Goal: Task Accomplishment & Management: Complete application form

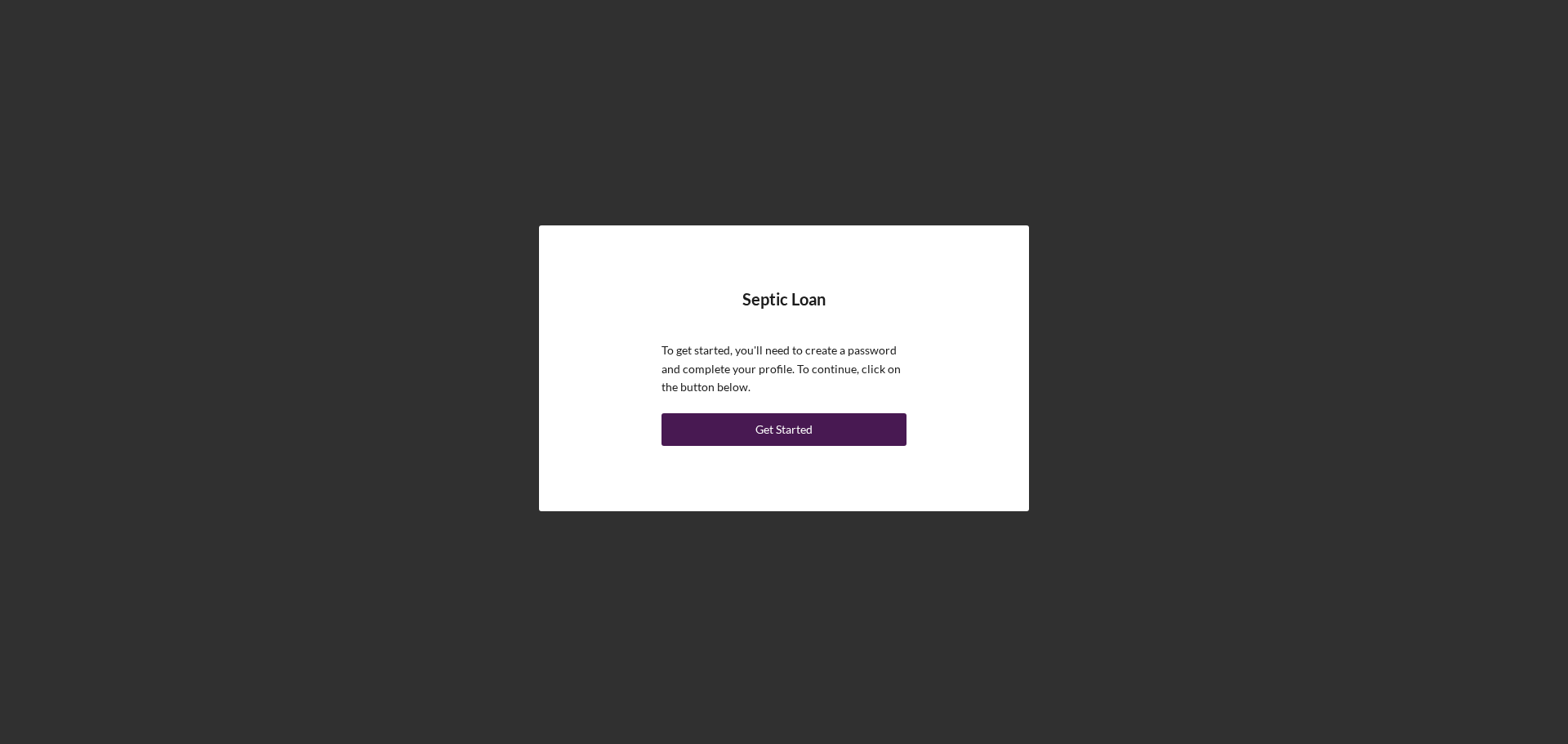
click at [749, 435] on button "Get Started" at bounding box center [784, 430] width 245 height 32
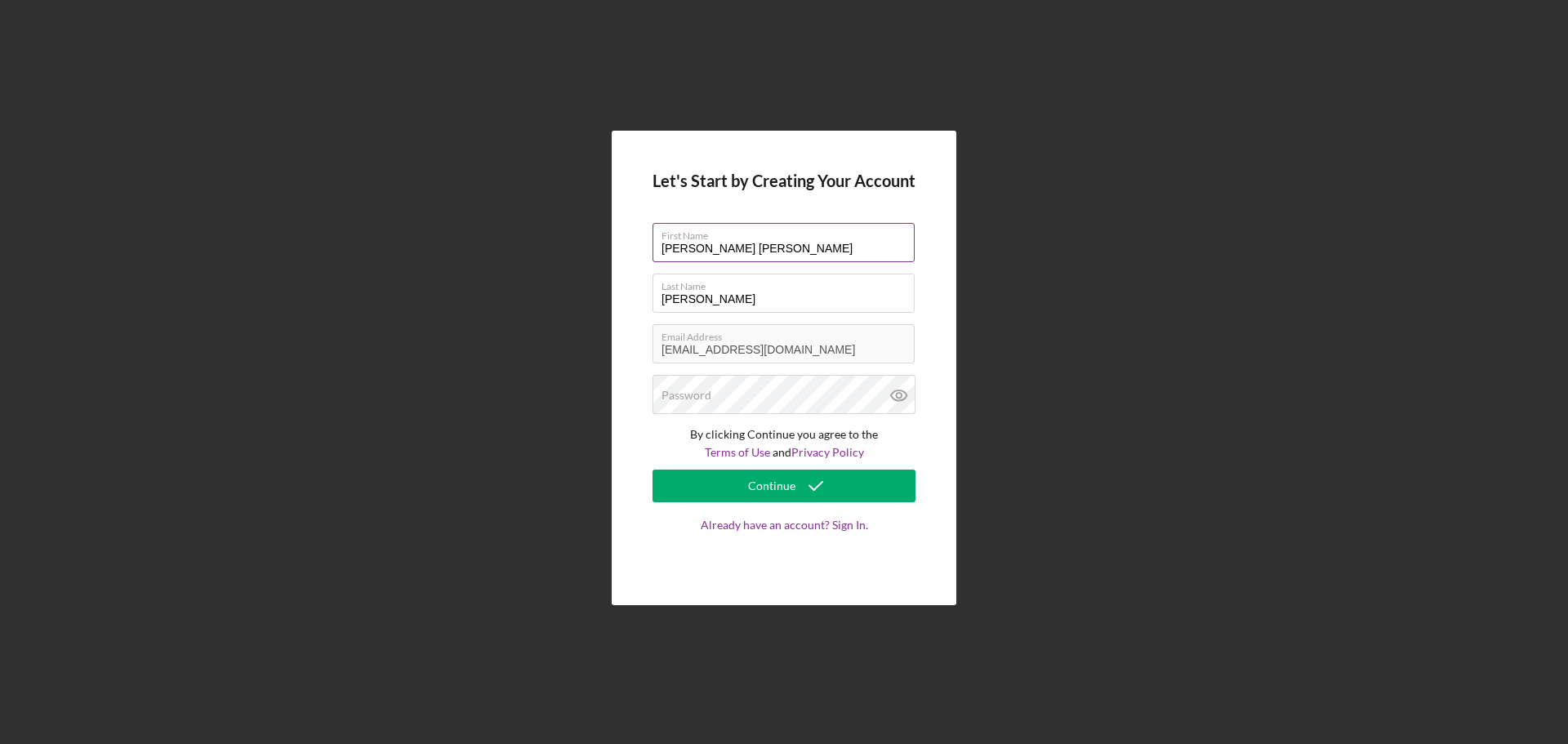
drag, startPoint x: 738, startPoint y: 249, endPoint x: 687, endPoint y: 248, distance: 51.0
click at [687, 248] on input "[PERSON_NAME] [PERSON_NAME]" at bounding box center [784, 243] width 262 height 39
type input "[PERSON_NAME]"
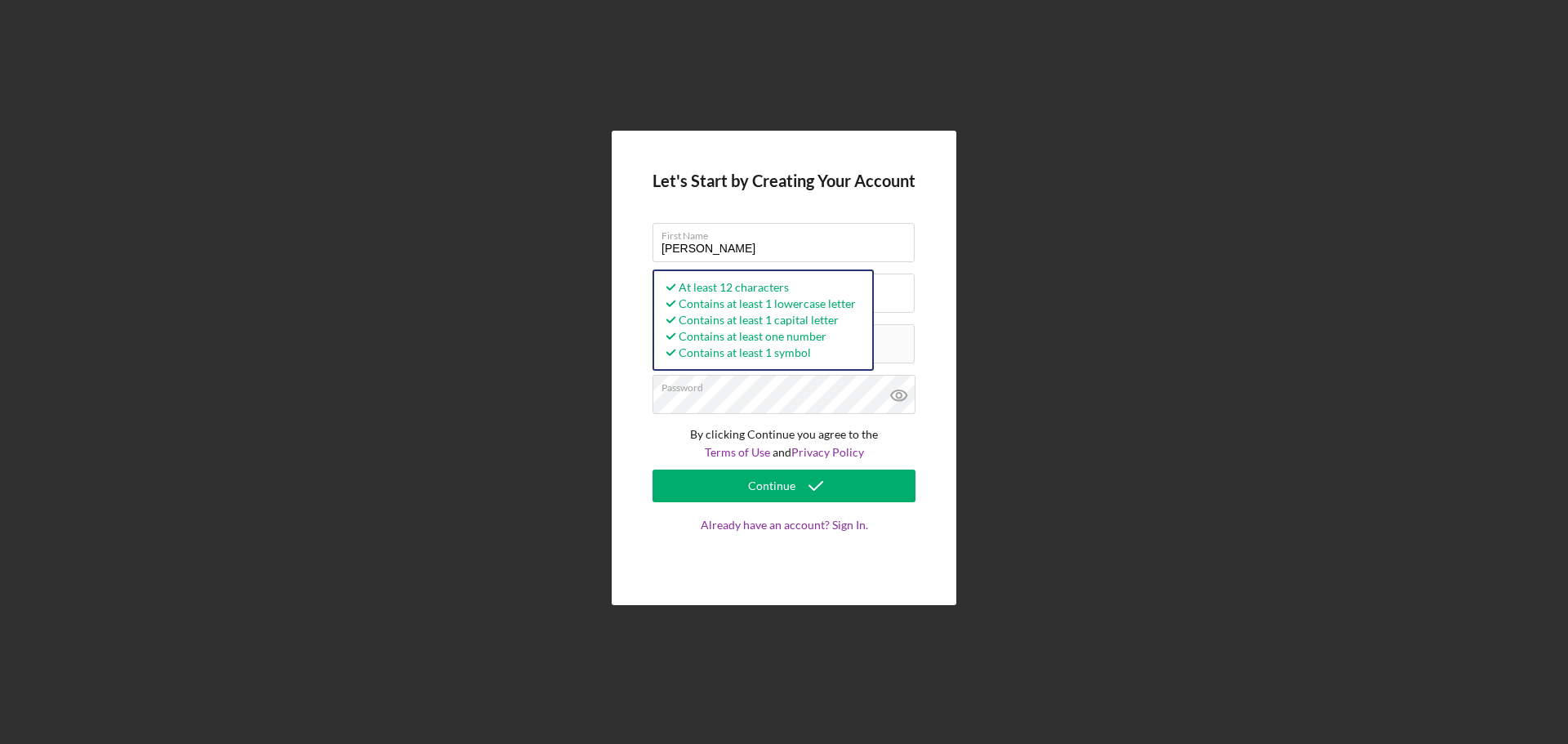
click at [609, 485] on div "Let's Start by Creating Your Account First Name [PERSON_NAME] Last Name [PERSON…" at bounding box center [784, 368] width 1552 height 736
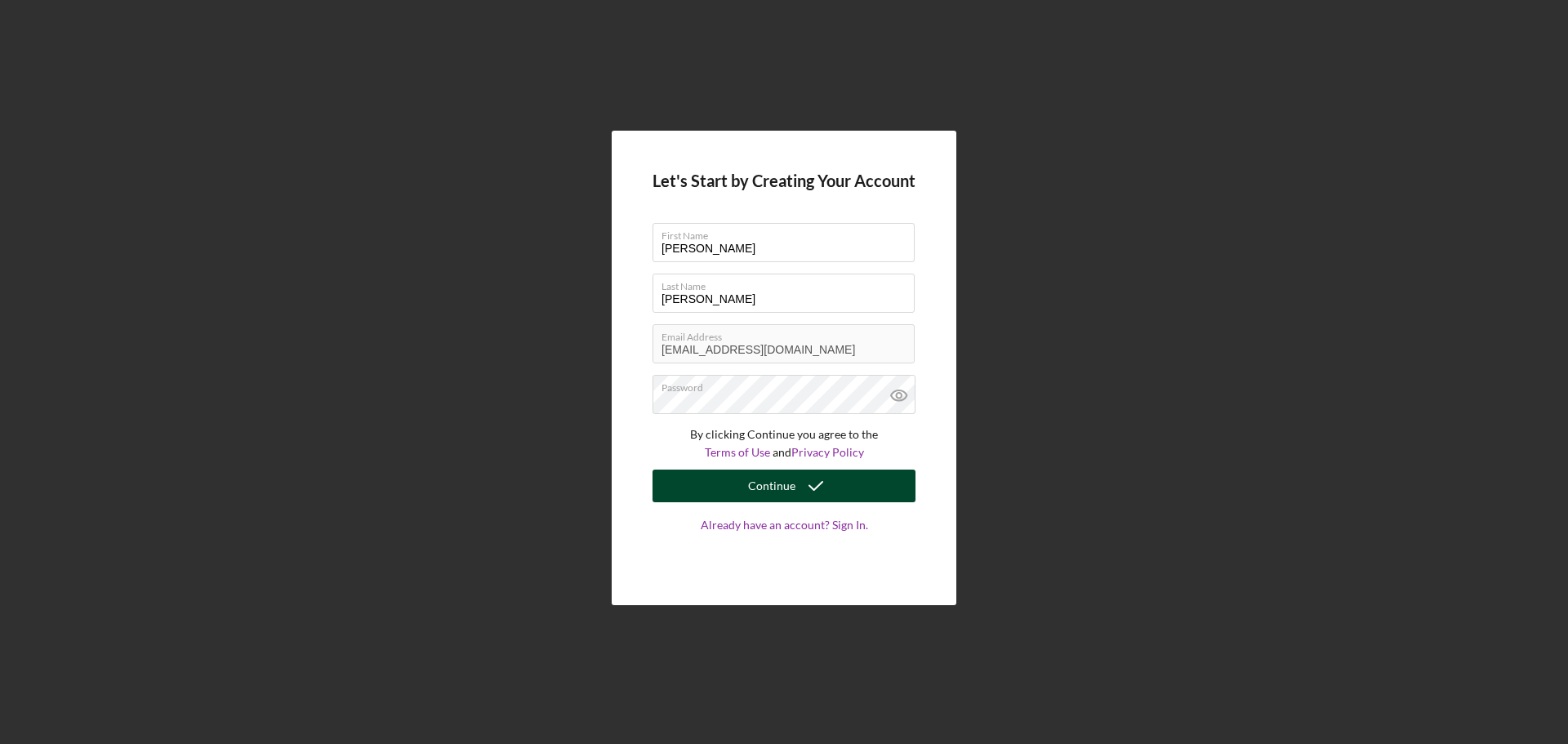
click at [709, 479] on button "Continue" at bounding box center [784, 486] width 263 height 32
